Goal: Task Accomplishment & Management: Use online tool/utility

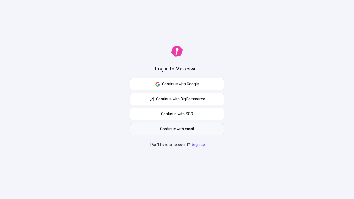
click at [177, 129] on span "Continue with email" at bounding box center [177, 129] width 34 height 6
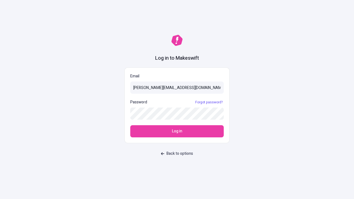
type input "[PERSON_NAME][EMAIL_ADDRESS][DOMAIN_NAME]"
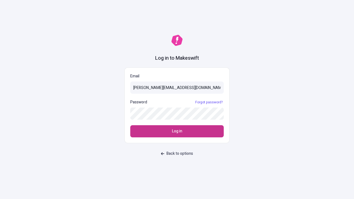
click at [177, 131] on span "Log in" at bounding box center [177, 131] width 10 height 6
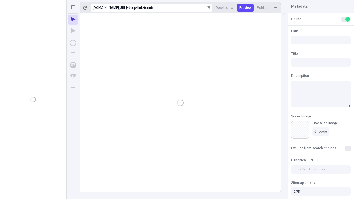
type input "/deep-link-tenuis"
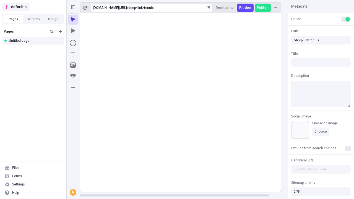
click at [15, 7] on span "default" at bounding box center [17, 7] width 12 height 7
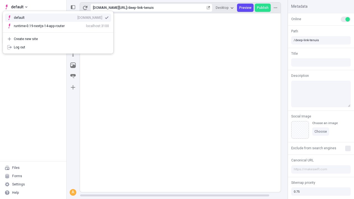
click at [58, 39] on div "Create new site" at bounding box center [61, 39] width 95 height 4
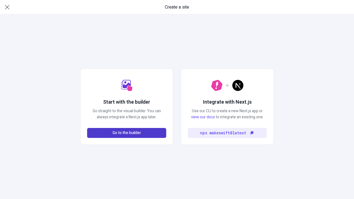
click at [127, 133] on span "Go to the builder" at bounding box center [126, 133] width 28 height 6
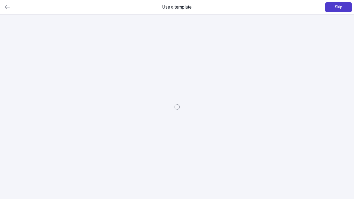
click at [338, 7] on span "Skip" at bounding box center [337, 7] width 7 height 6
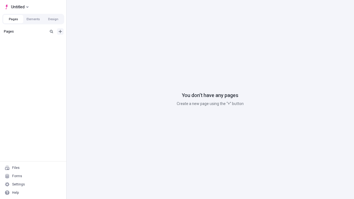
click at [60, 31] on icon "Add new" at bounding box center [60, 31] width 3 height 3
click at [35, 49] on div "Blank page" at bounding box center [34, 50] width 53 height 8
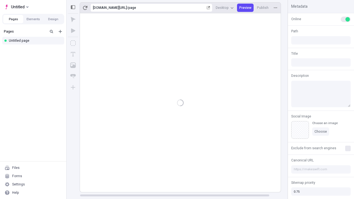
type input "/page"
click at [73, 43] on icon "Box" at bounding box center [73, 43] width 6 height 6
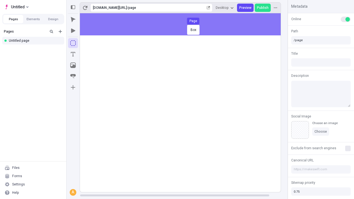
click at [186, 24] on div "Box Page" at bounding box center [177, 99] width 354 height 199
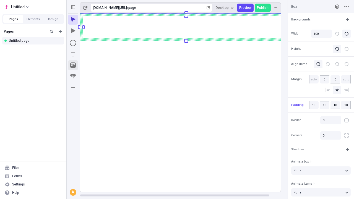
click at [73, 65] on icon "Image" at bounding box center [73, 65] width 6 height 6
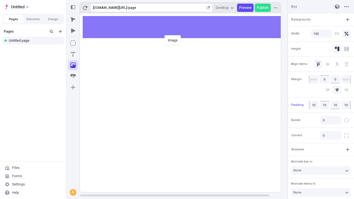
click at [186, 27] on div "Image" at bounding box center [177, 99] width 354 height 199
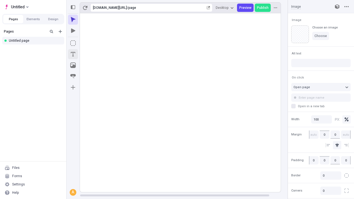
click at [73, 54] on icon "Text" at bounding box center [73, 54] width 4 height 4
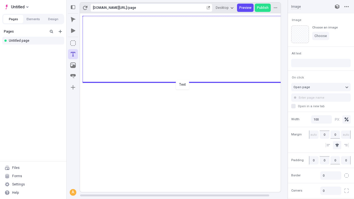
click at [186, 82] on div "Text" at bounding box center [177, 99] width 354 height 199
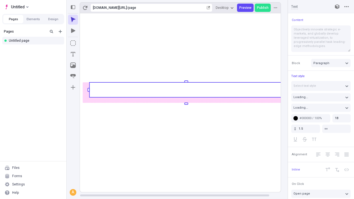
click at [186, 90] on rect at bounding box center [185, 89] width 193 height 15
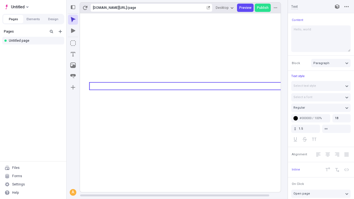
type textarea "Hello, world!"
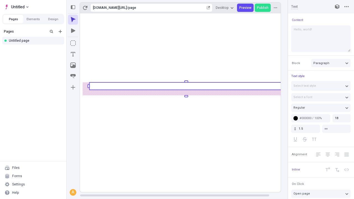
click at [73, 65] on icon "Image" at bounding box center [73, 65] width 6 height 6
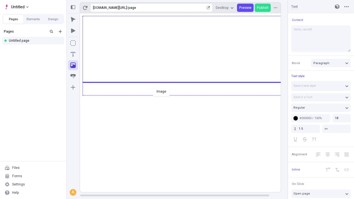
click at [186, 95] on div "Image" at bounding box center [177, 99] width 354 height 199
